Goal: Transaction & Acquisition: Subscribe to service/newsletter

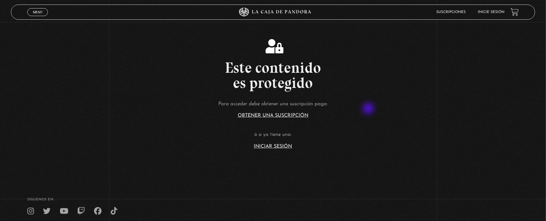
click at [369, 108] on article "Para acceder debe obtener una suscripción paga: Obtener una suscripción ó si ya…" at bounding box center [273, 123] width 546 height 49
click at [283, 146] on link "Iniciar Sesión" at bounding box center [273, 146] width 38 height 5
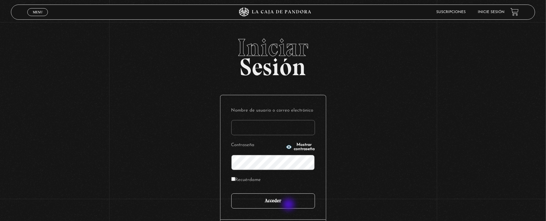
type input "mau.soze@hotmail.com"
click at [289, 205] on input "Acceder" at bounding box center [273, 201] width 84 height 15
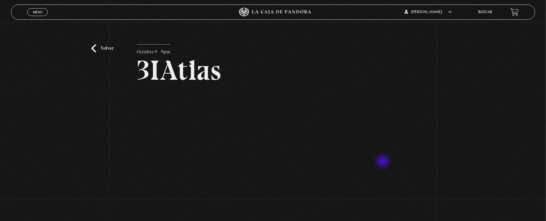
scroll to position [40, 0]
